Goal: Information Seeking & Learning: Stay updated

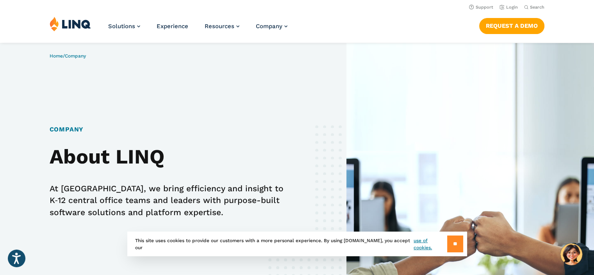
click at [456, 244] on input "**" at bounding box center [455, 243] width 16 height 17
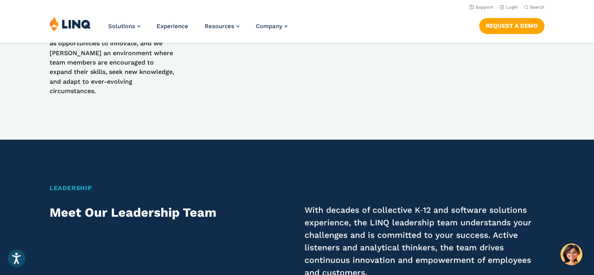
scroll to position [1133, 0]
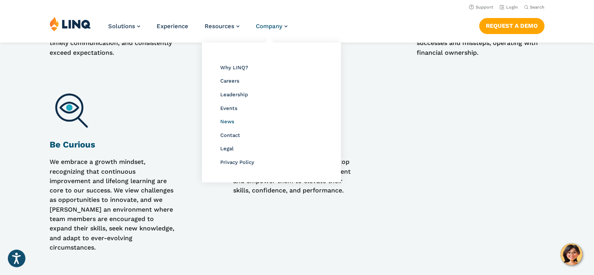
click at [230, 123] on span "News" at bounding box center [227, 121] width 14 height 6
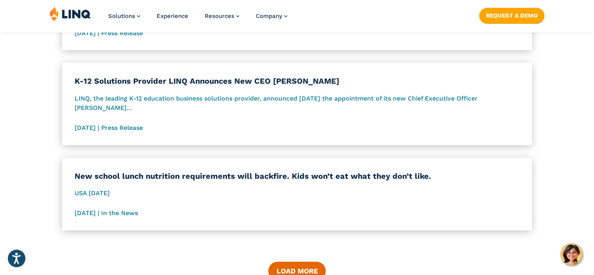
scroll to position [1055, 0]
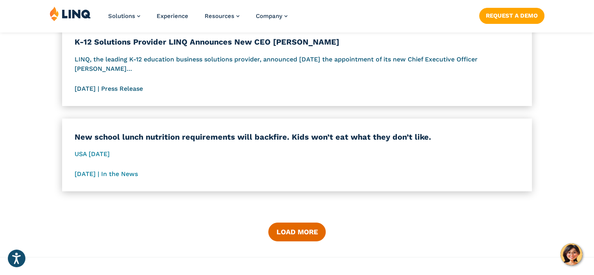
click at [135, 87] on span "K-12 Solutions Provider LINQ Announces New CEO Bryan Jones LINQ, the leading K-…" at bounding box center [297, 64] width 445 height 57
click at [295, 231] on button "Load More" at bounding box center [296, 231] width 57 height 19
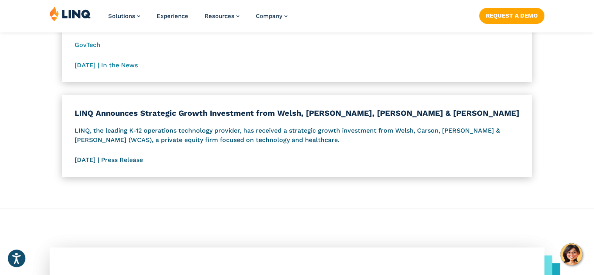
scroll to position [1563, 0]
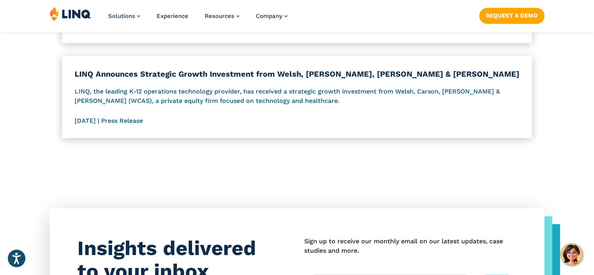
click at [147, 121] on span "LINQ Announces Strategic Growth Investment from Welsh, Carson, Anderson & Stowe…" at bounding box center [297, 96] width 445 height 57
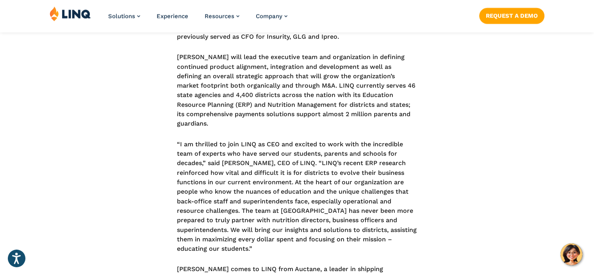
scroll to position [547, 0]
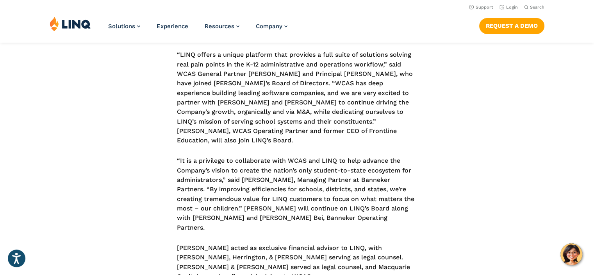
scroll to position [313, 0]
